Goal: Navigation & Orientation: Find specific page/section

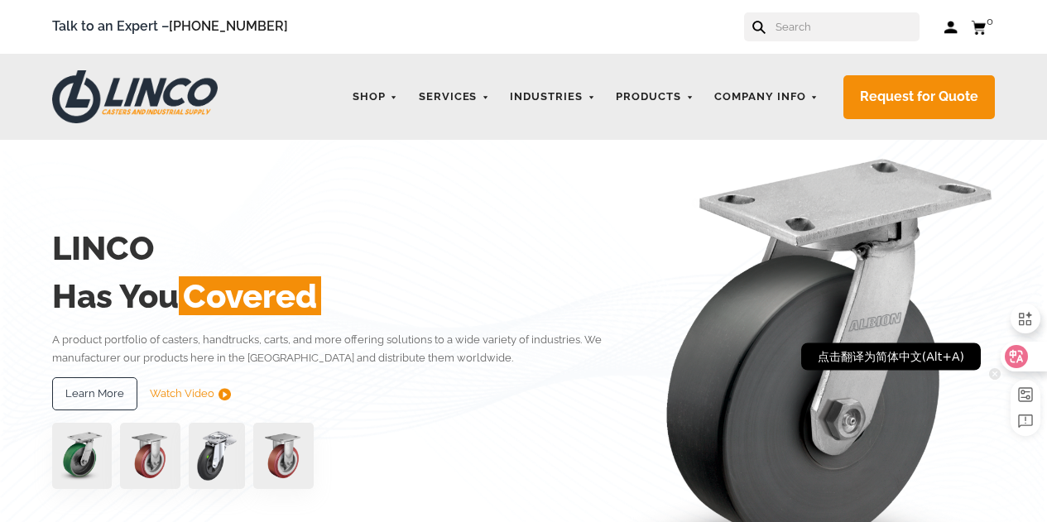
click at [1021, 360] on icon at bounding box center [1017, 356] width 14 height 13
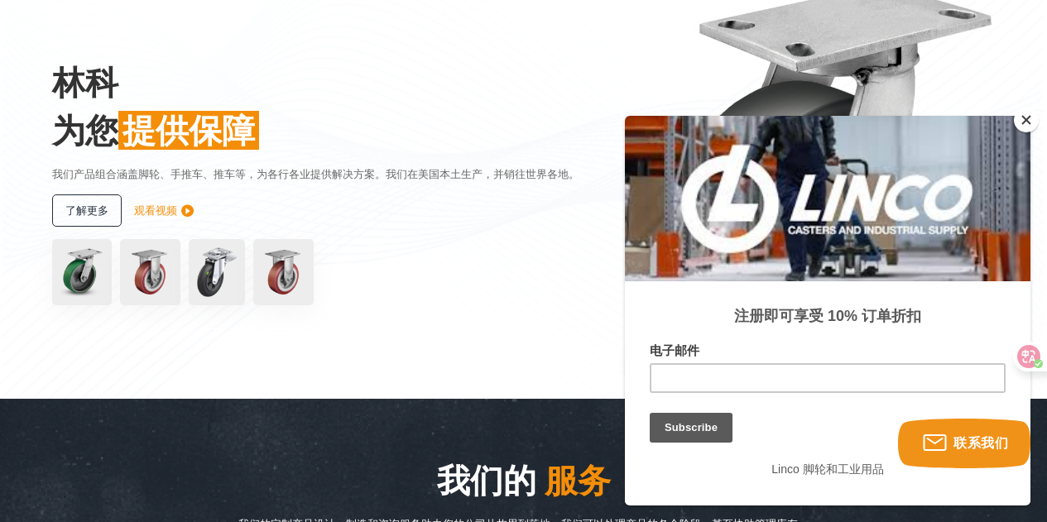
click at [1028, 118] on button "Close" at bounding box center [1026, 120] width 25 height 25
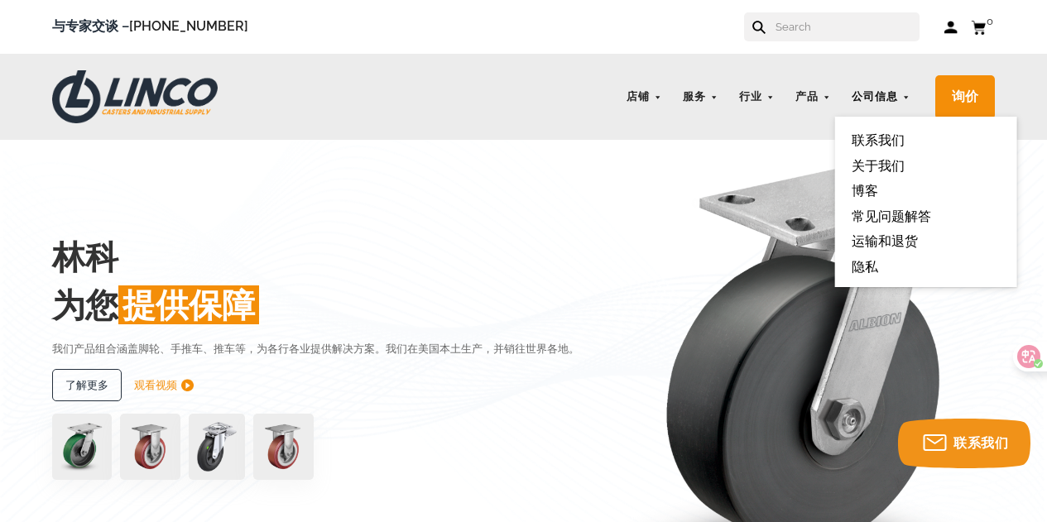
click at [910, 98] on link "公司信息" at bounding box center [880, 97] width 75 height 32
click at [879, 165] on font "关于我们" at bounding box center [878, 166] width 53 height 16
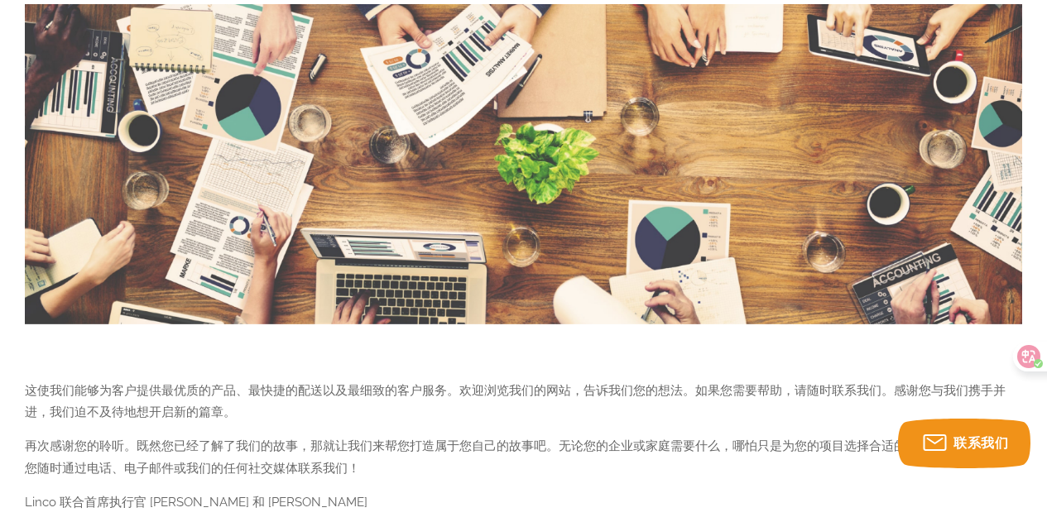
scroll to position [1738, 0]
